Goal: Information Seeking & Learning: Learn about a topic

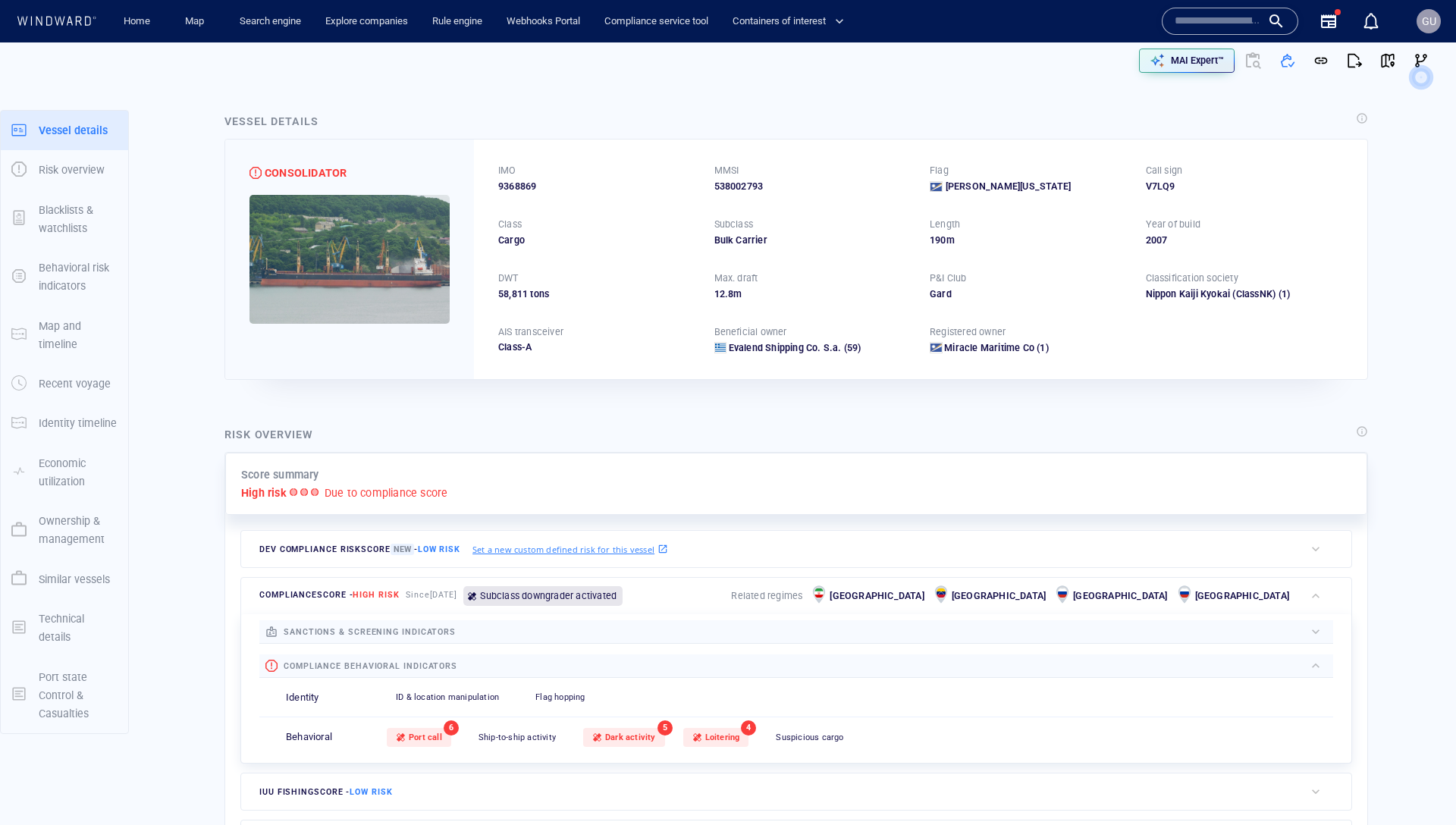
click at [526, 187] on span "9368869" at bounding box center [517, 186] width 38 height 13
copy span "9368869"
click at [1193, 28] on input "text" at bounding box center [1218, 21] width 86 height 23
paste input "*******"
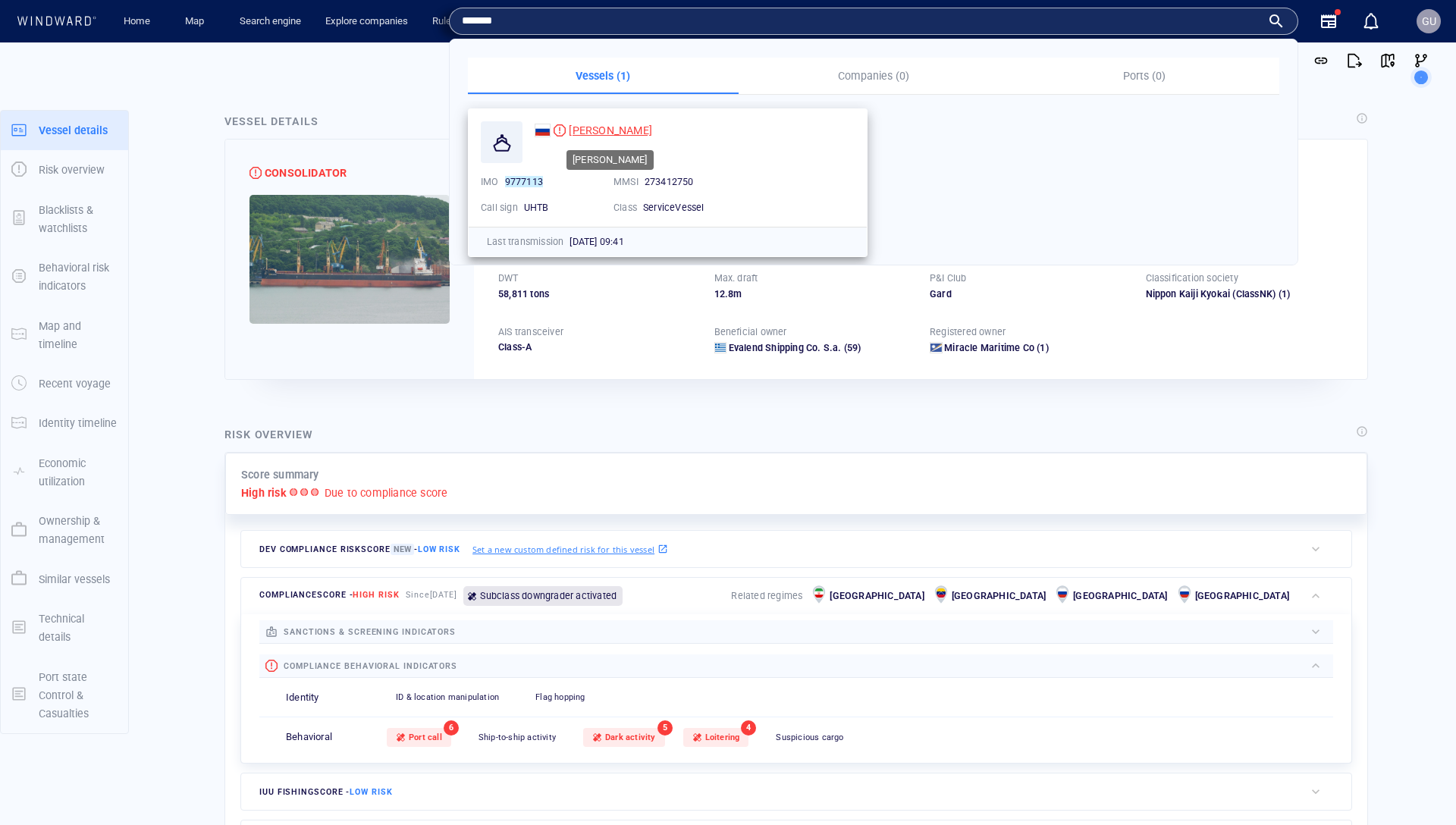
type input "*******"
click at [600, 135] on span "ANDREY VILKITSKIY" at bounding box center [610, 130] width 84 height 12
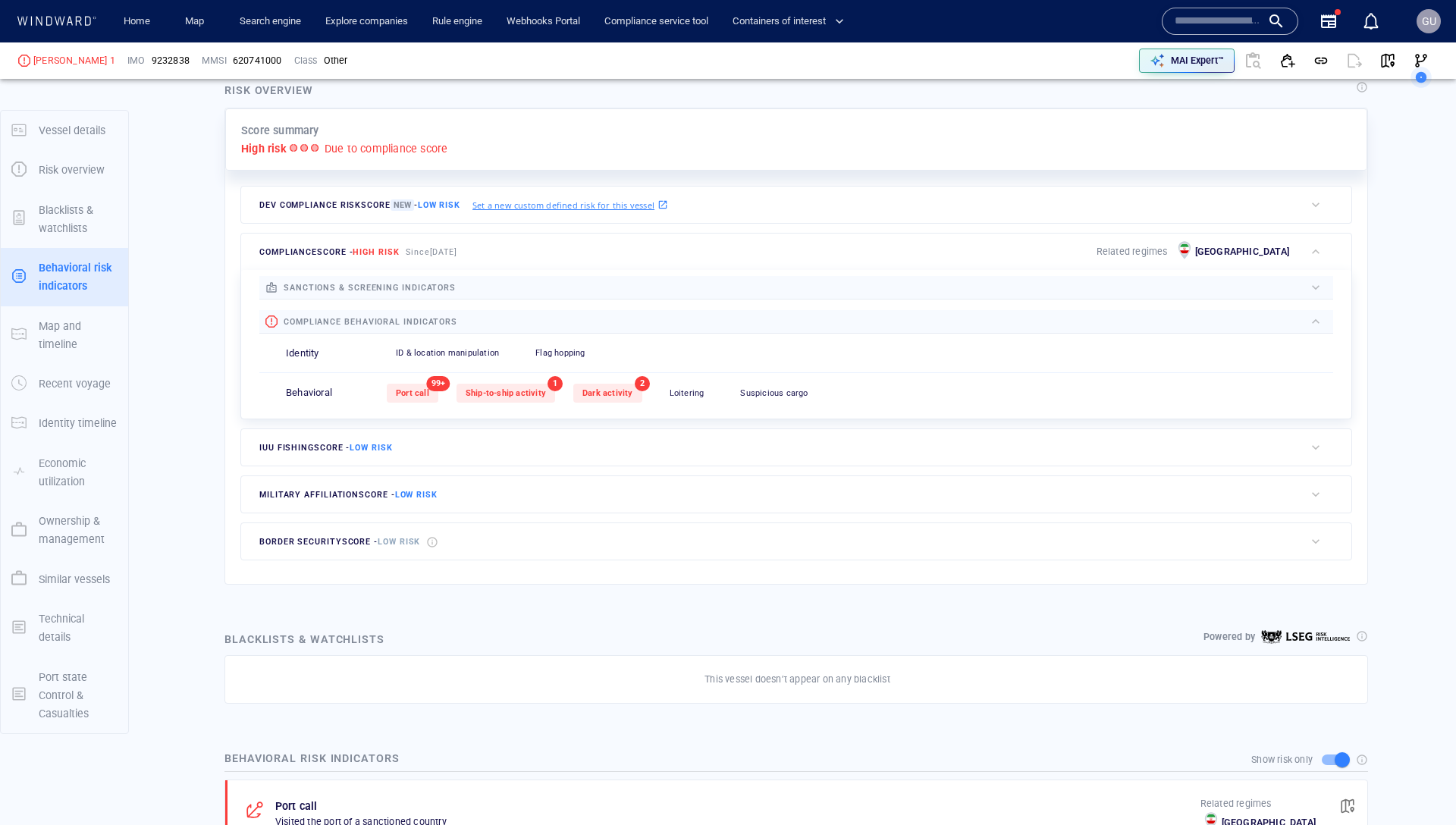
scroll to position [634, 0]
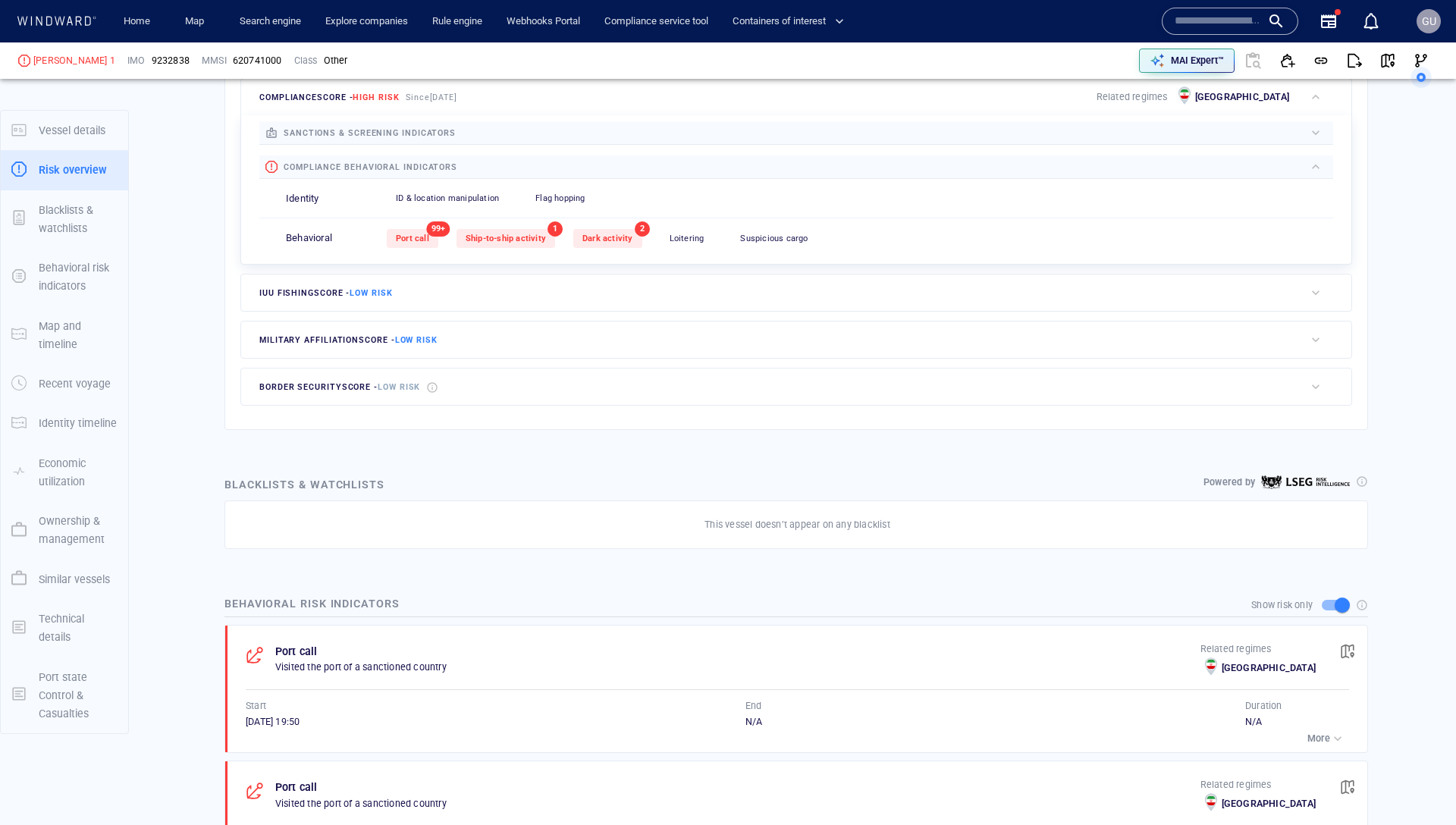
scroll to position [352, 0]
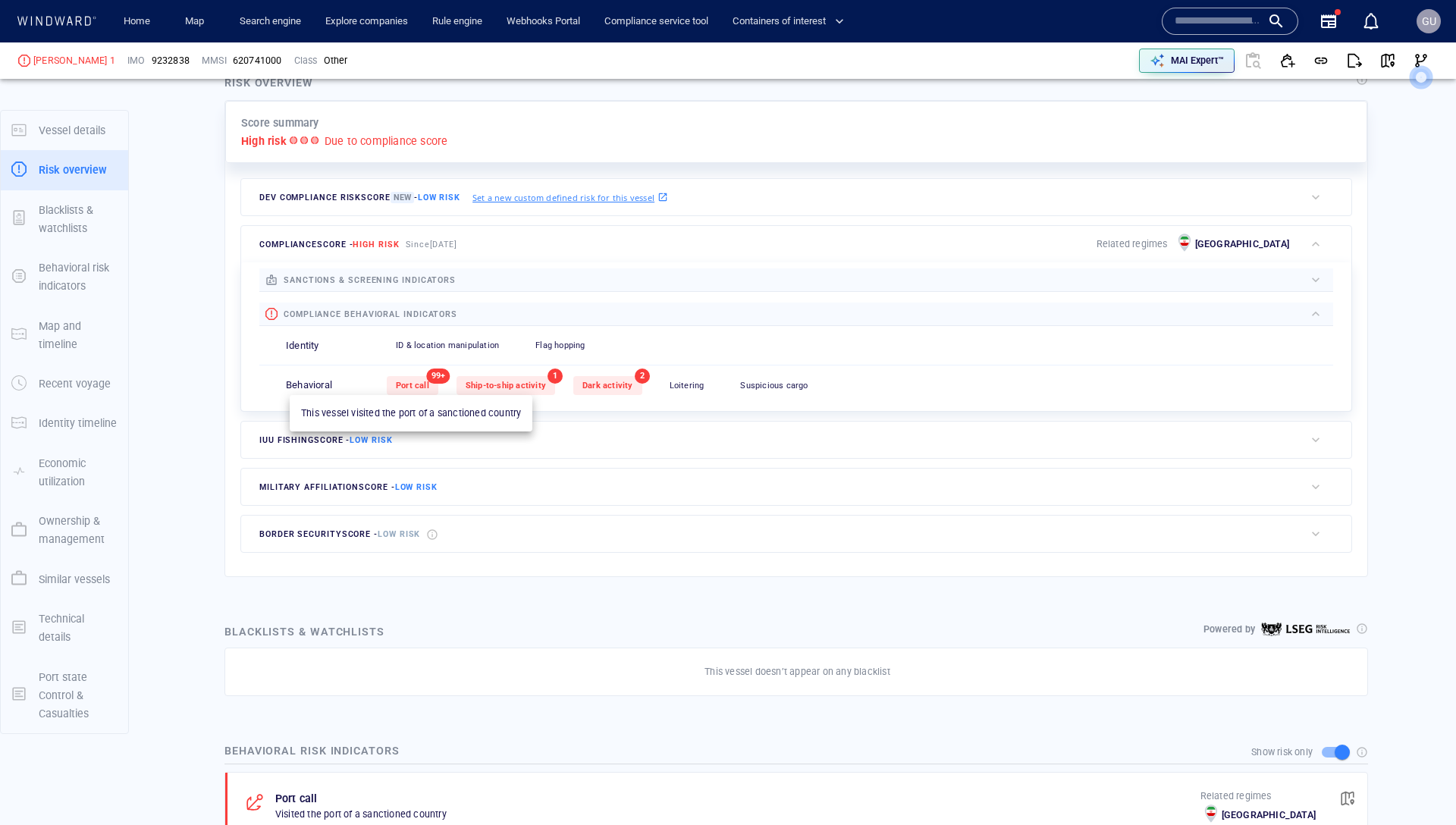
click at [432, 386] on div "Port call" at bounding box center [413, 385] width 51 height 19
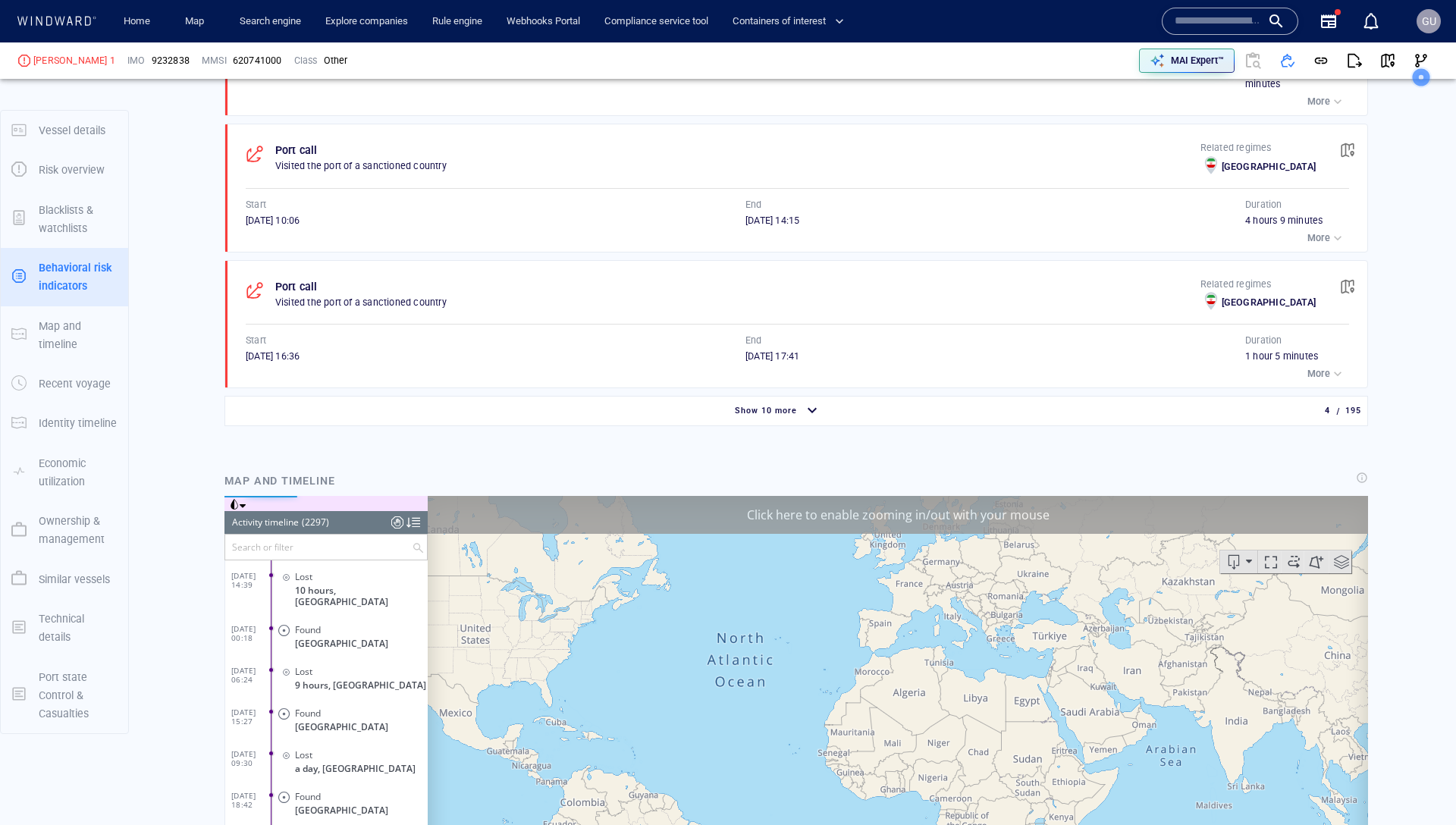
scroll to position [1275, 0]
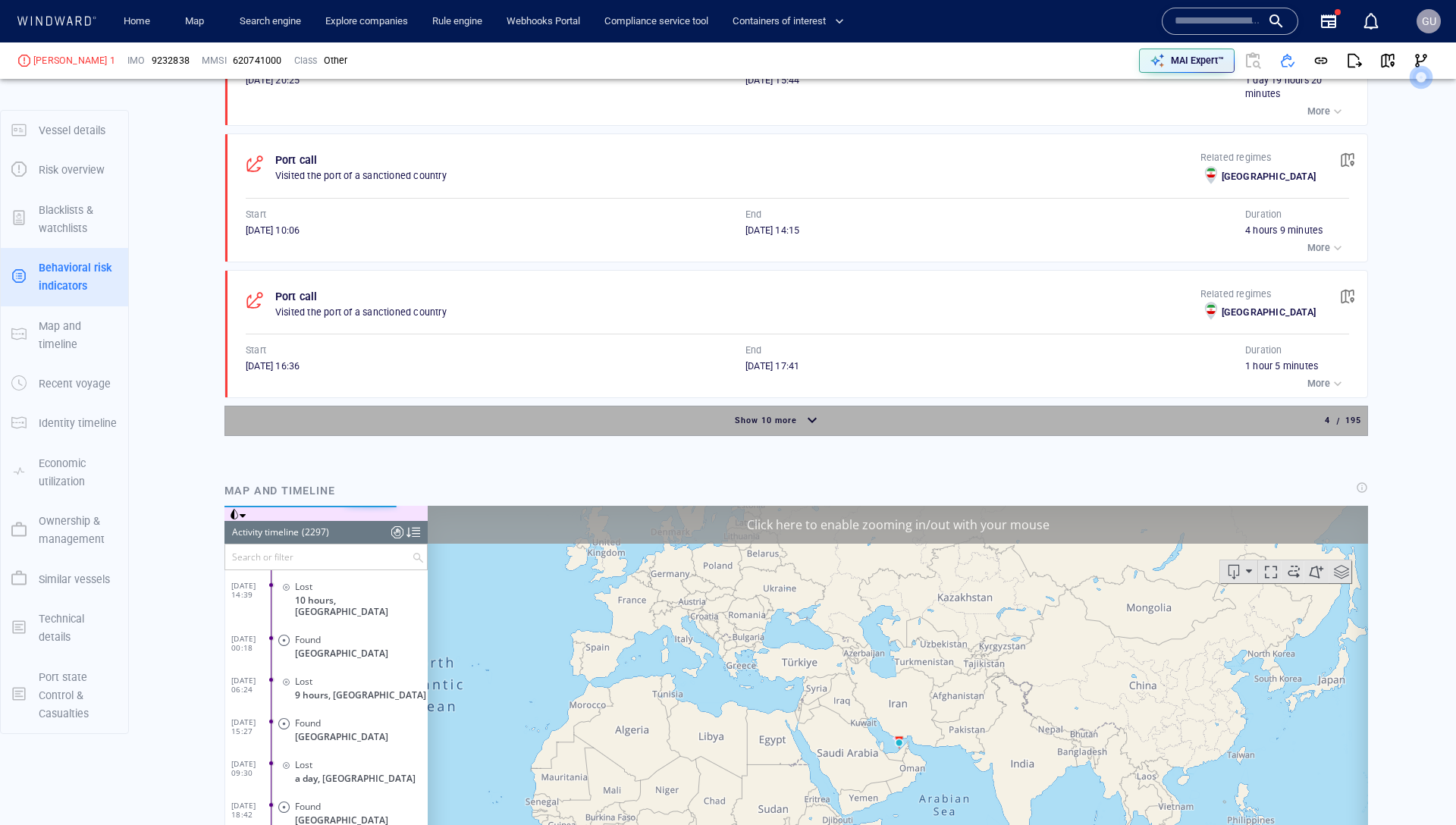
click at [801, 420] on div "button" at bounding box center [812, 421] width 25 height 26
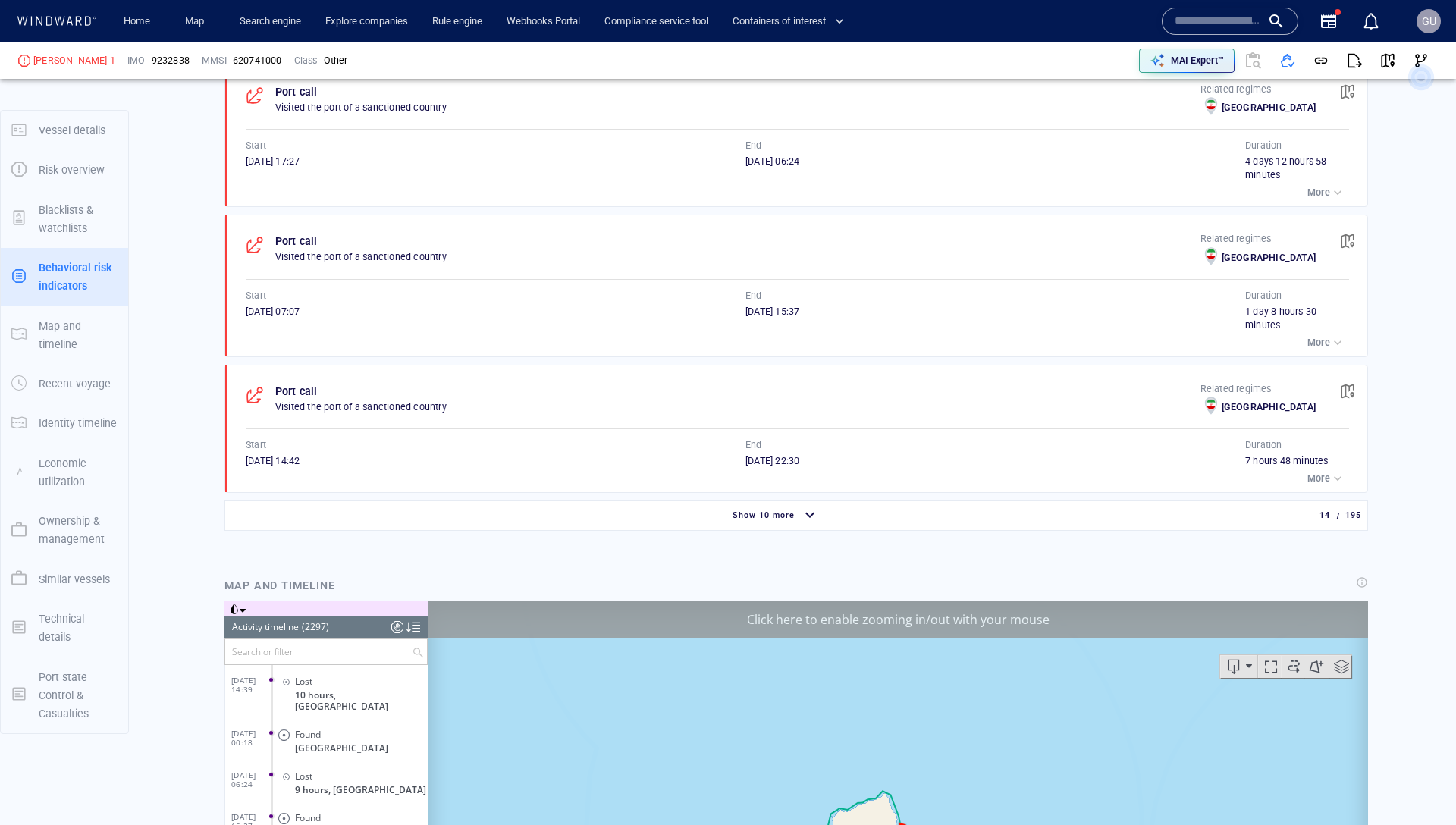
scroll to position [2578, 0]
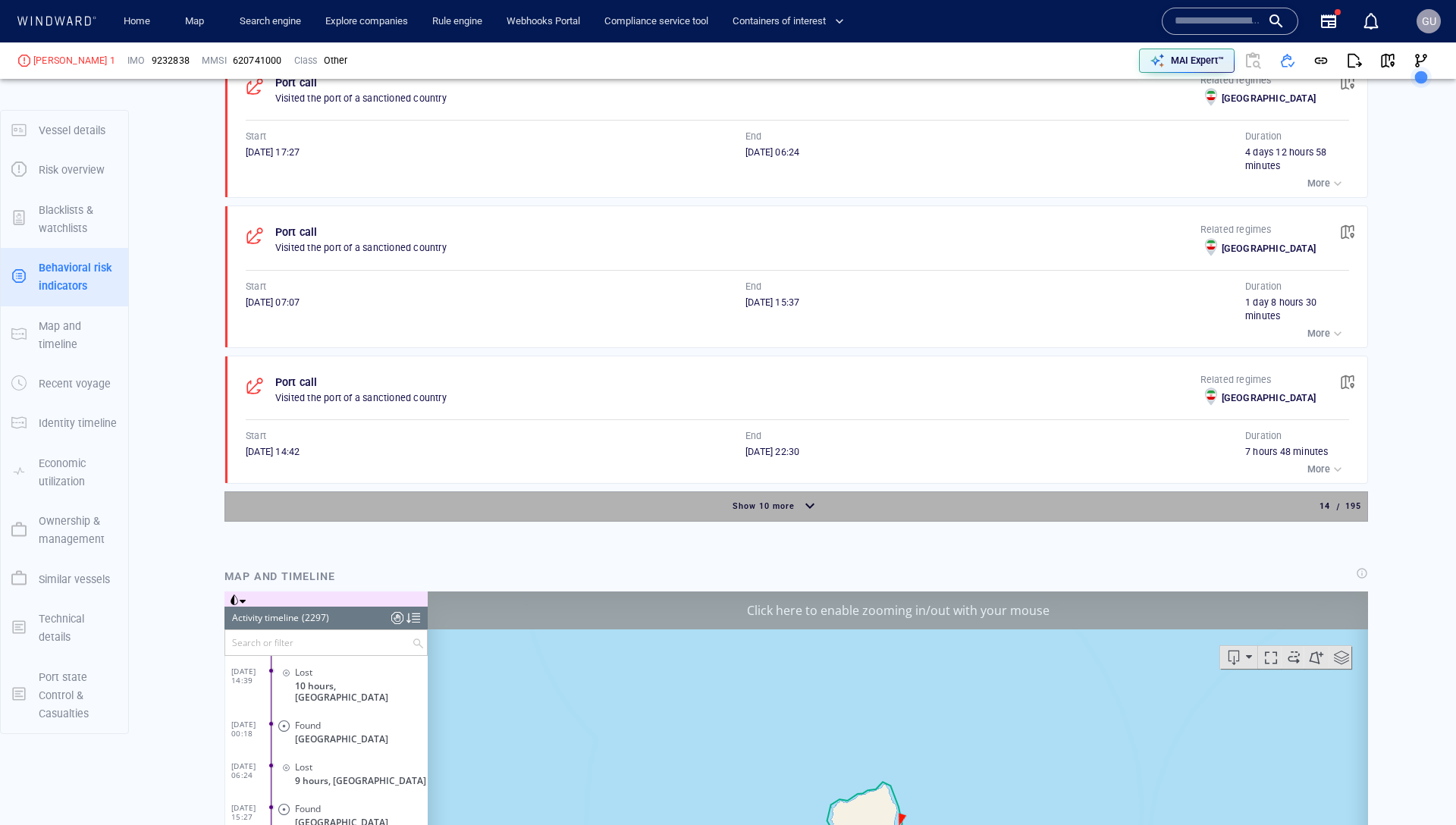
click at [767, 511] on div "Show 10 more" at bounding box center [763, 506] width 68 height 19
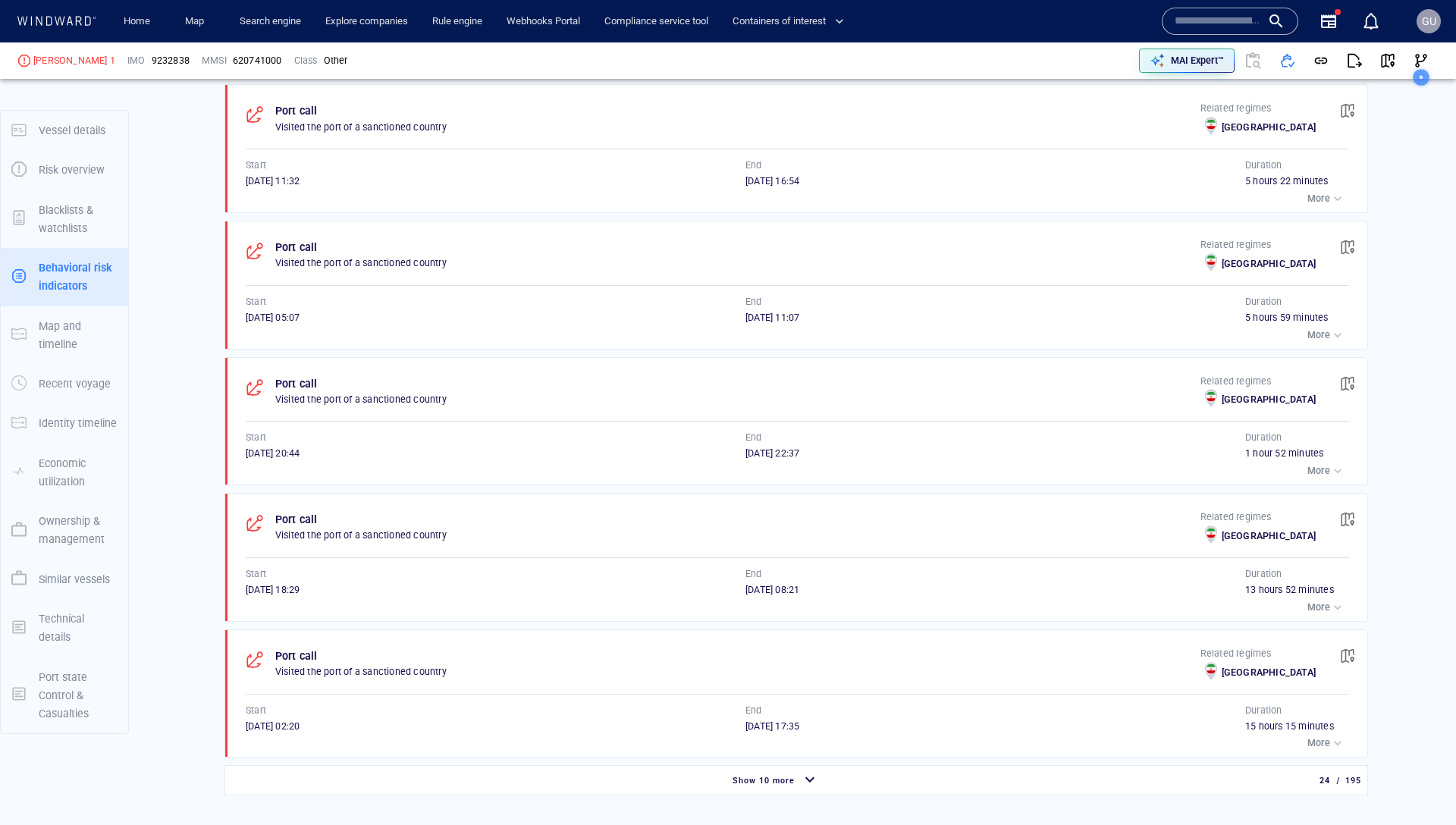
scroll to position [4106, 0]
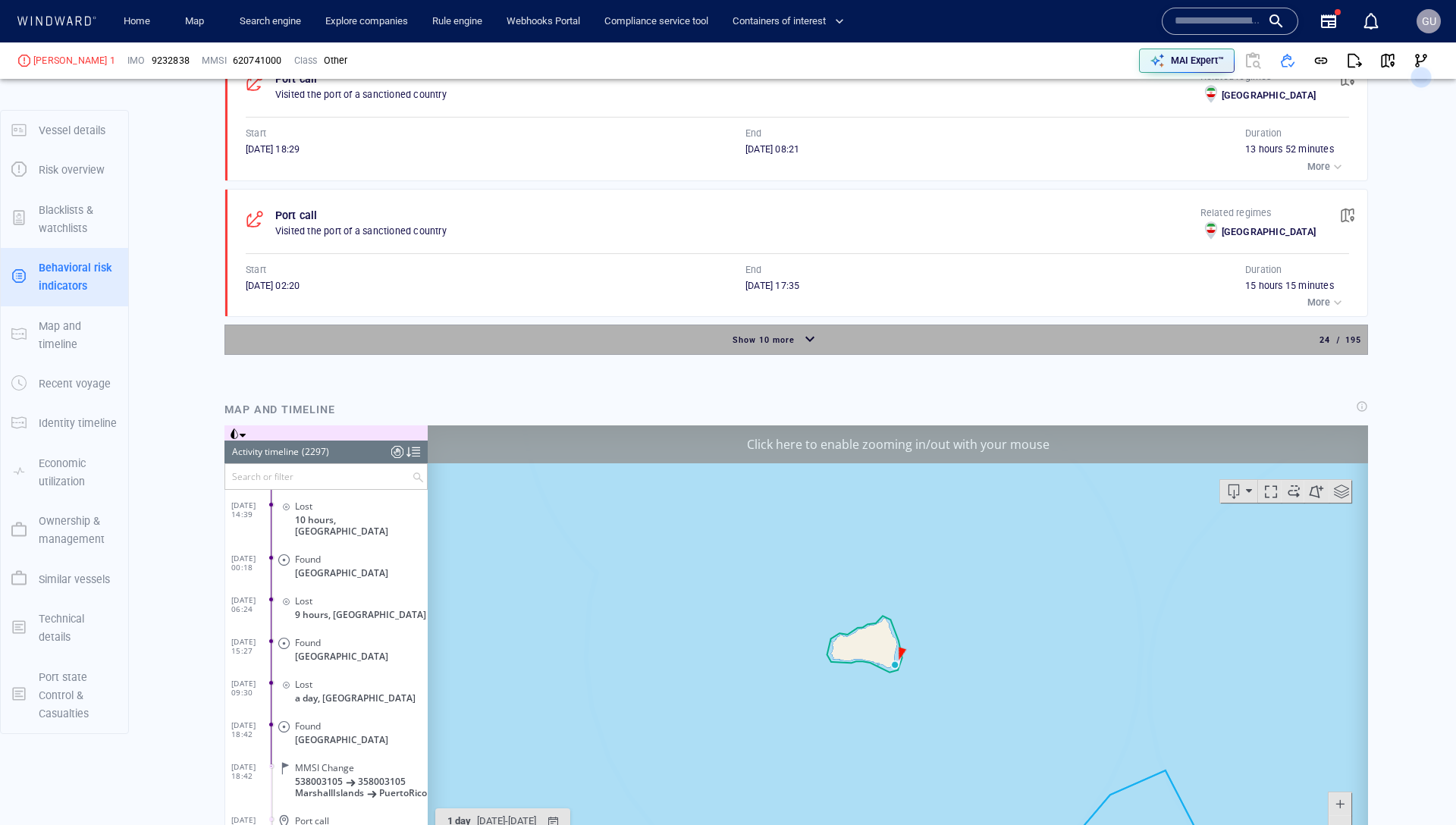
click at [768, 350] on div "Show 10 more" at bounding box center [763, 340] width 68 height 19
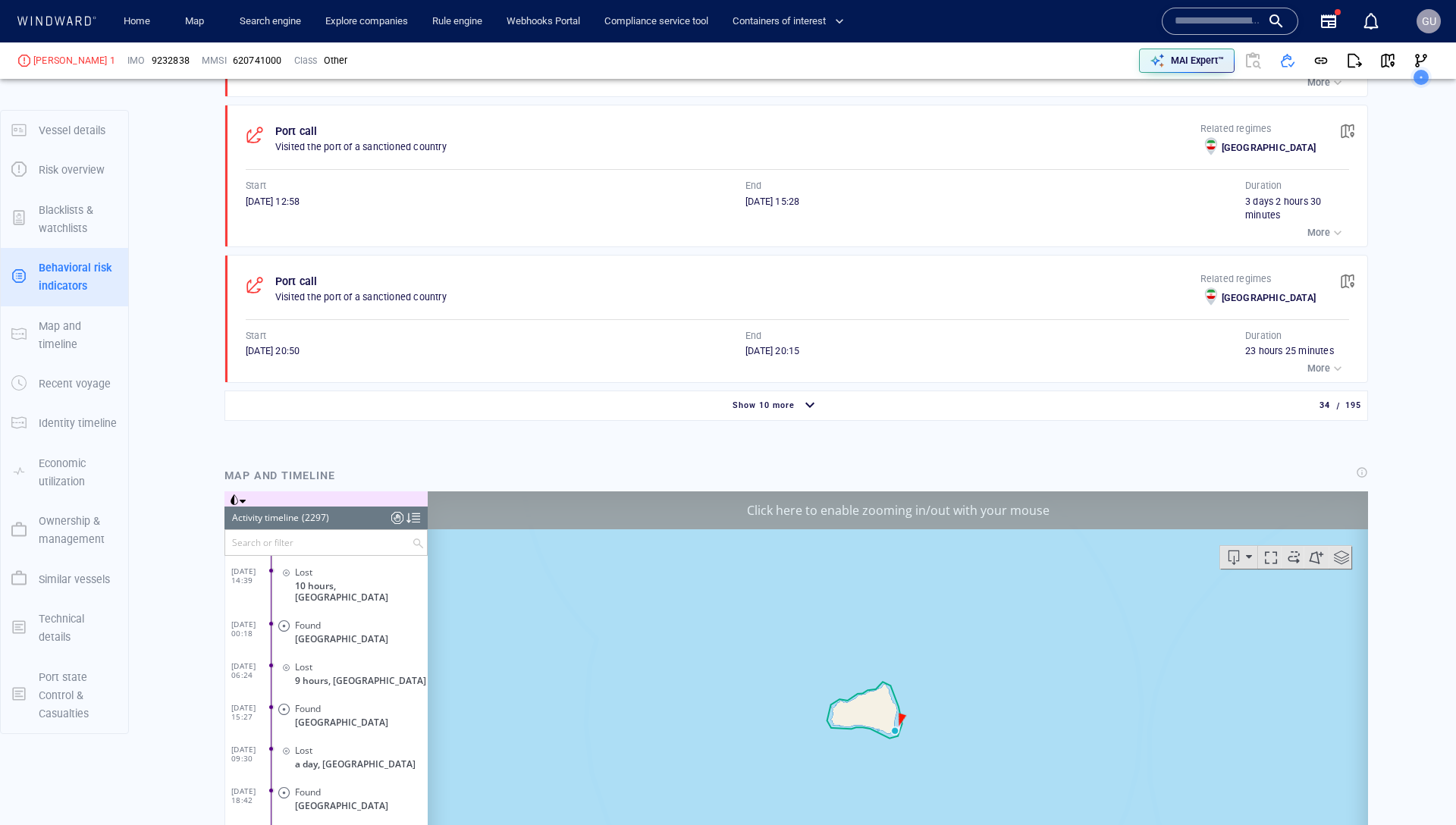
scroll to position [5485, 0]
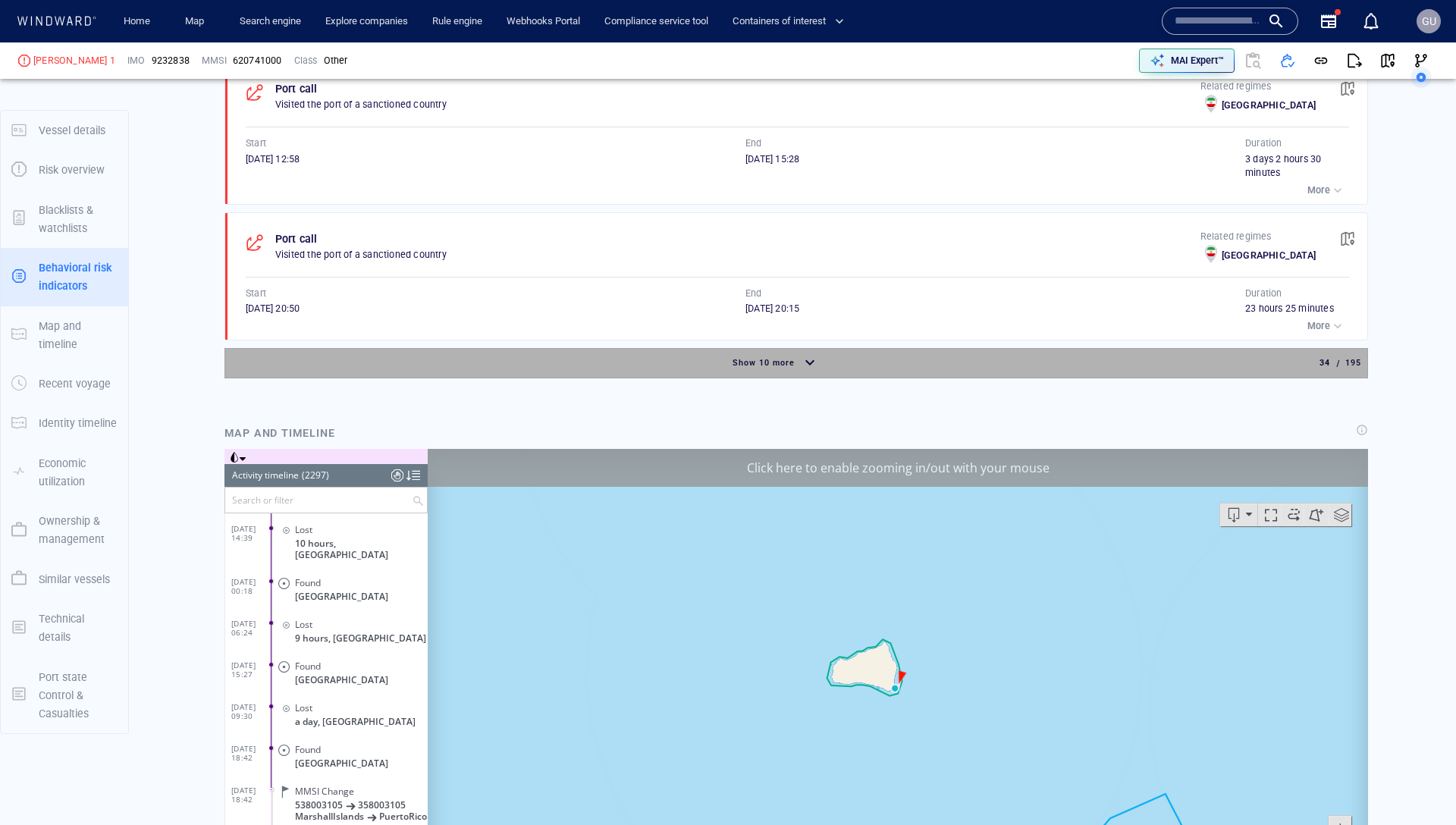
click at [768, 376] on div "Show 10 more 34 / 195" at bounding box center [795, 363] width 1130 height 29
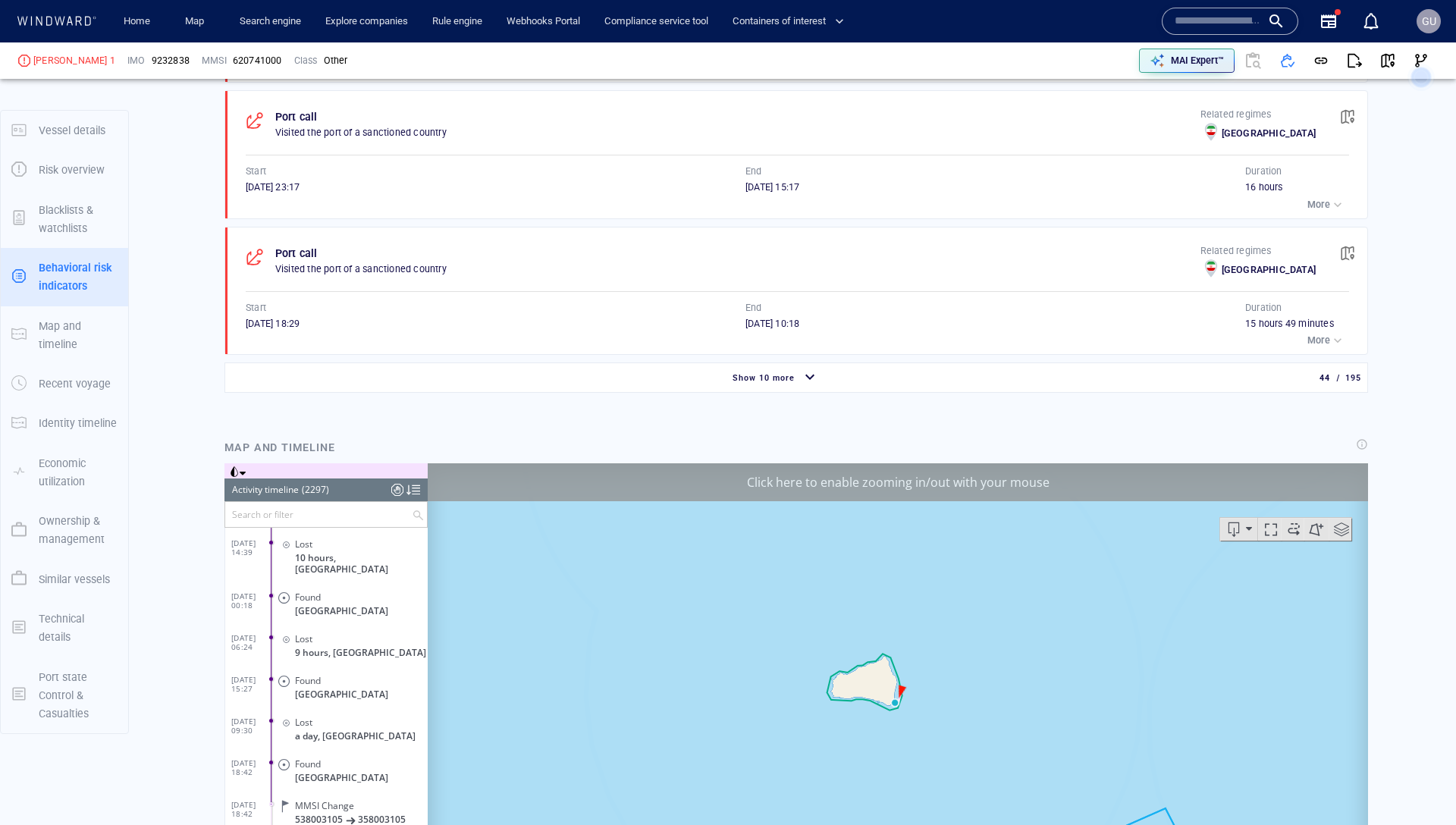
scroll to position [6847, 0]
click at [762, 389] on div "Show 10 more" at bounding box center [775, 376] width 1094 height 26
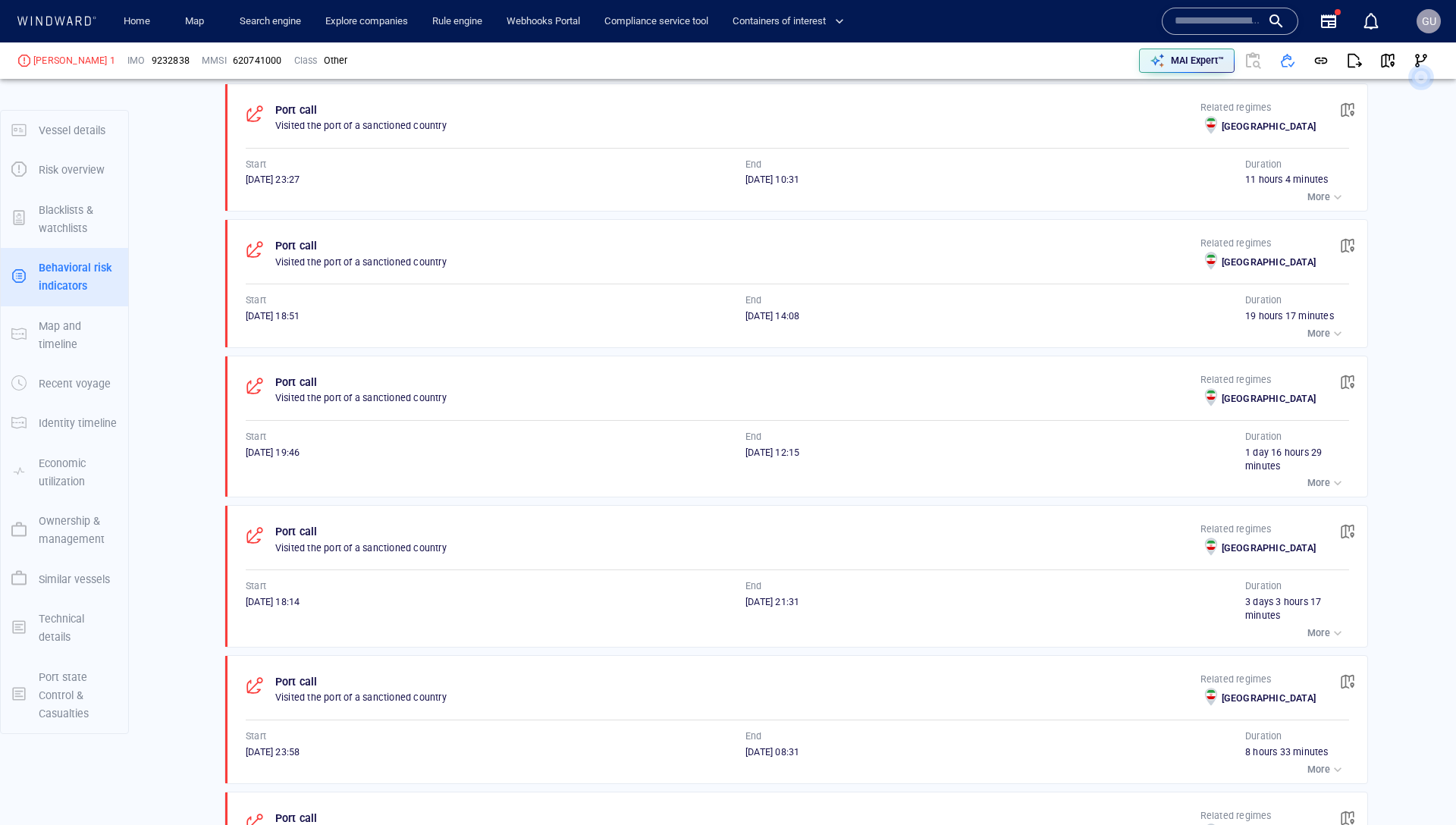
scroll to position [7443, 0]
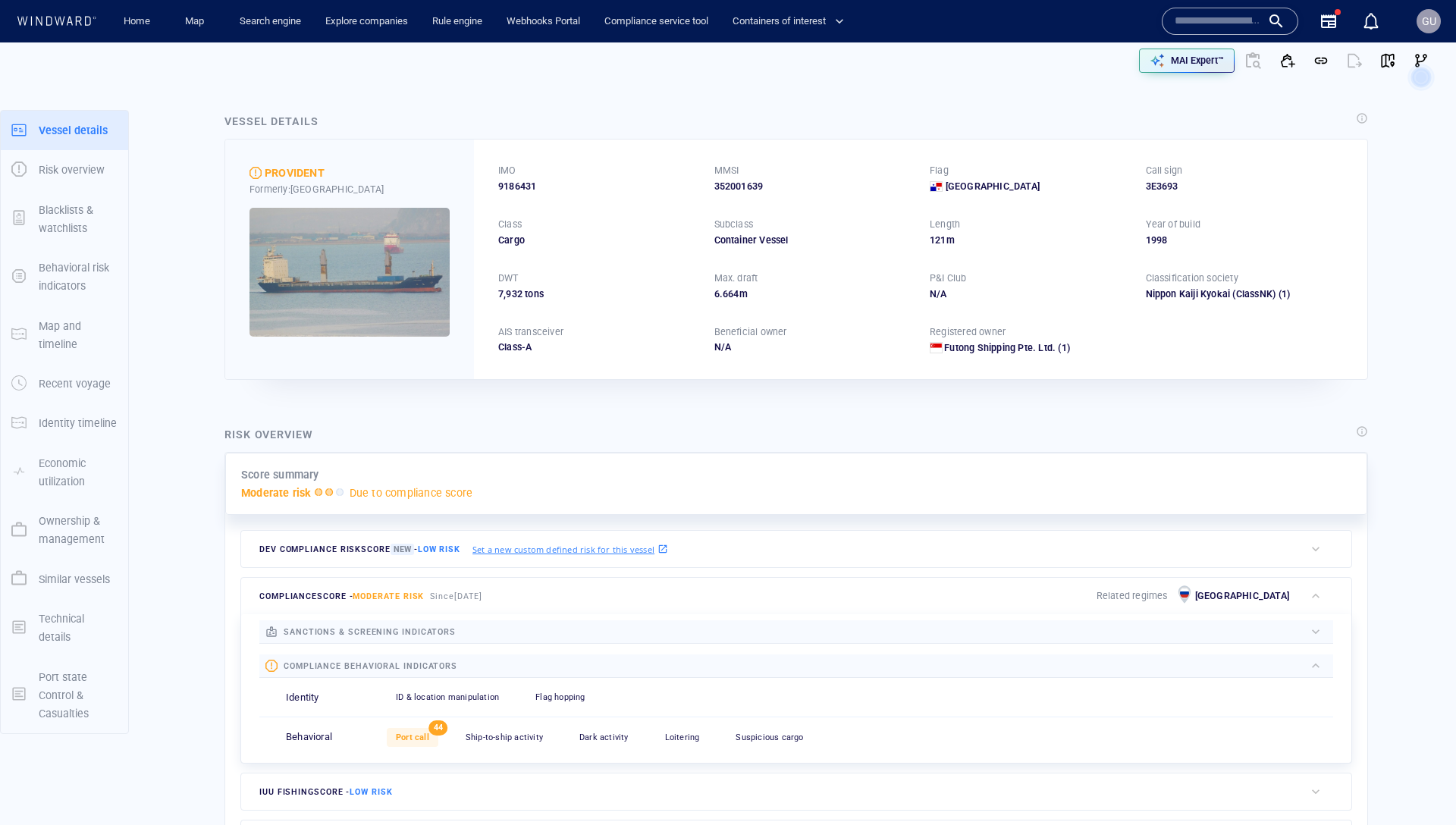
click at [1190, 591] on span at bounding box center [1184, 593] width 11 height 12
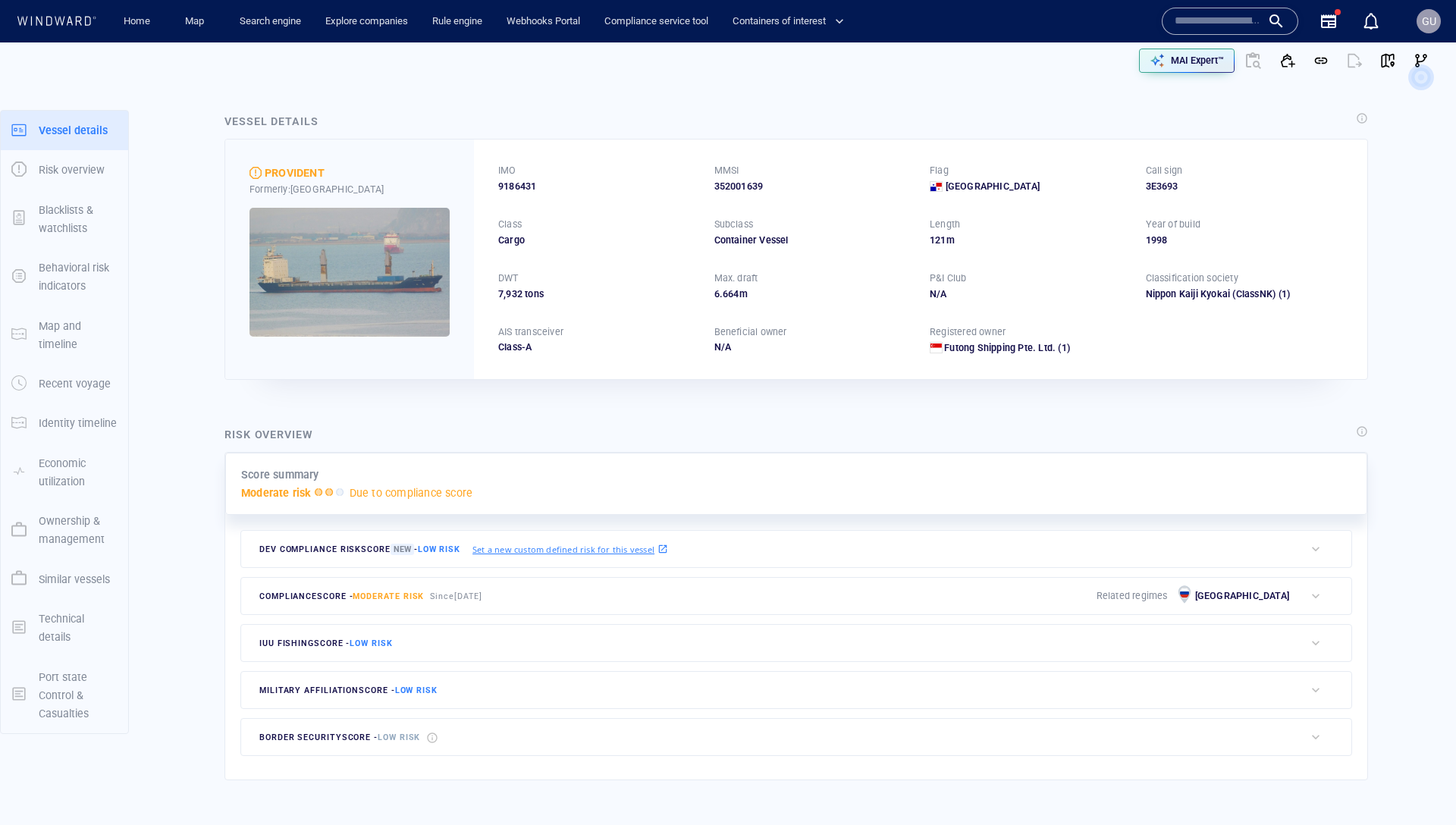
click at [1304, 595] on button "button" at bounding box center [1316, 596] width 23 height 21
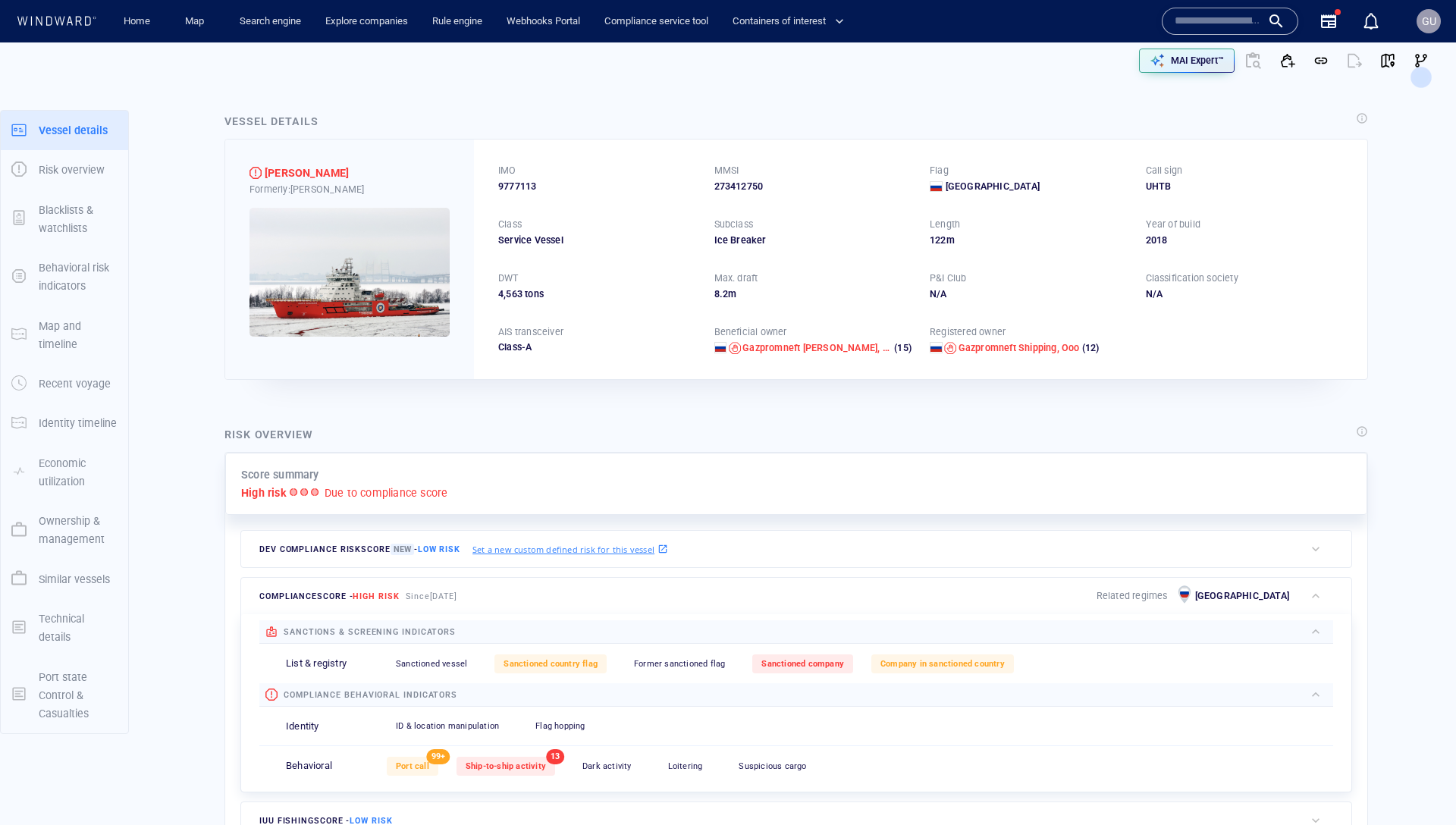
click at [1272, 593] on p "[GEOGRAPHIC_DATA]" at bounding box center [1242, 595] width 94 height 13
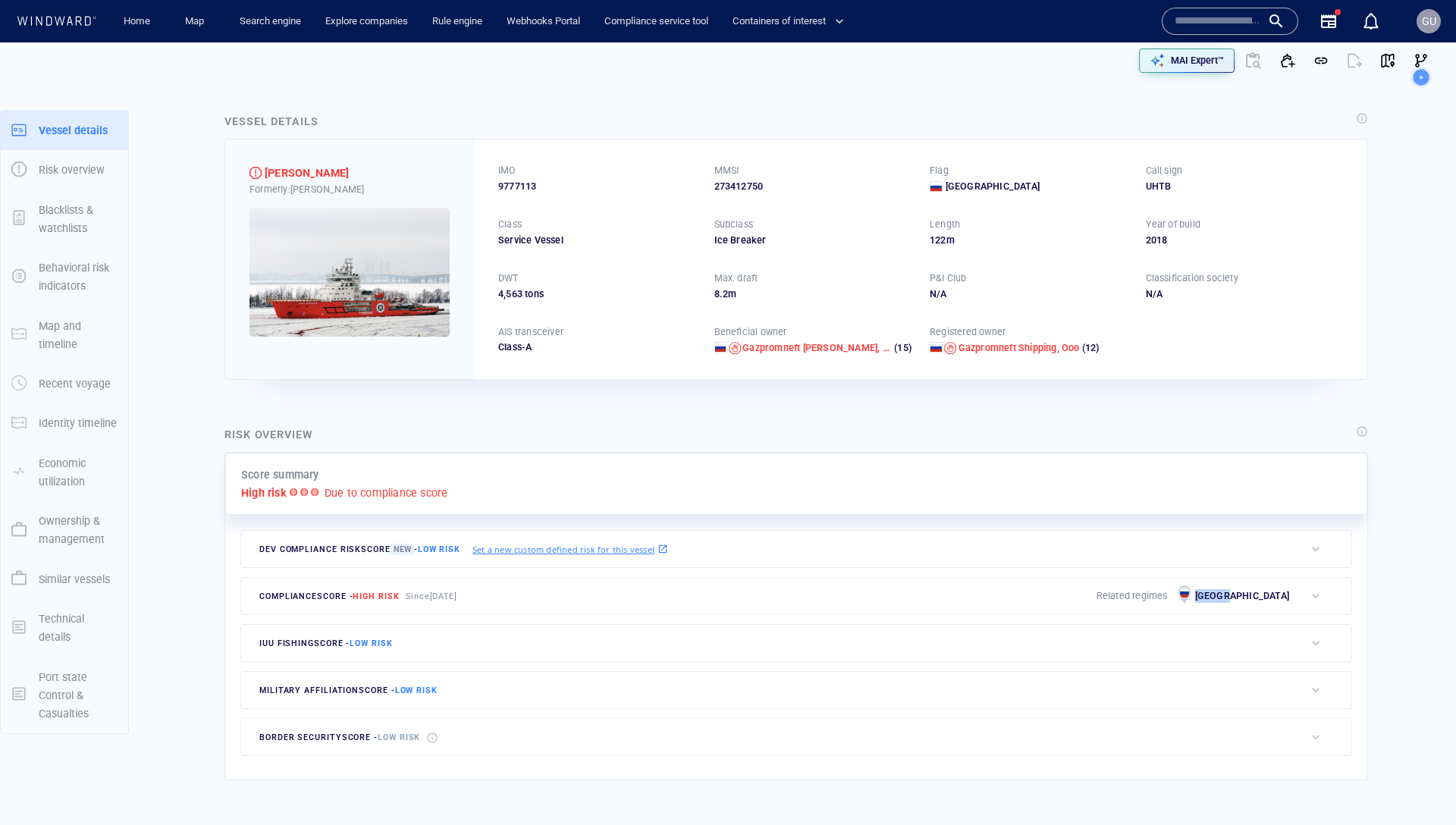
click at [1272, 593] on p "[GEOGRAPHIC_DATA]" at bounding box center [1242, 595] width 94 height 13
